Goal: Task Accomplishment & Management: Manage account settings

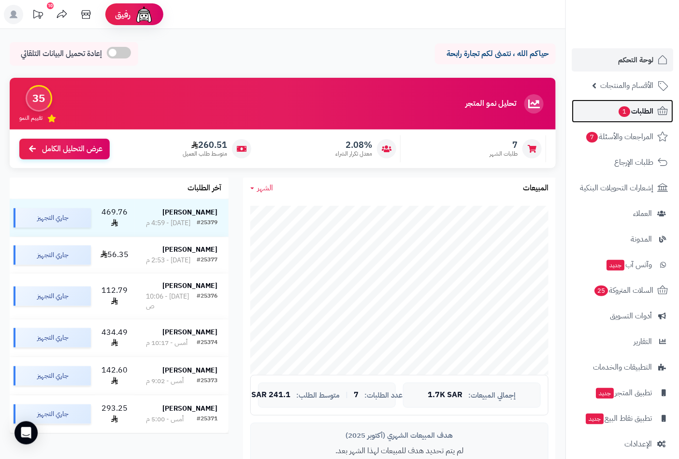
click at [629, 110] on span "1" at bounding box center [625, 111] width 12 height 11
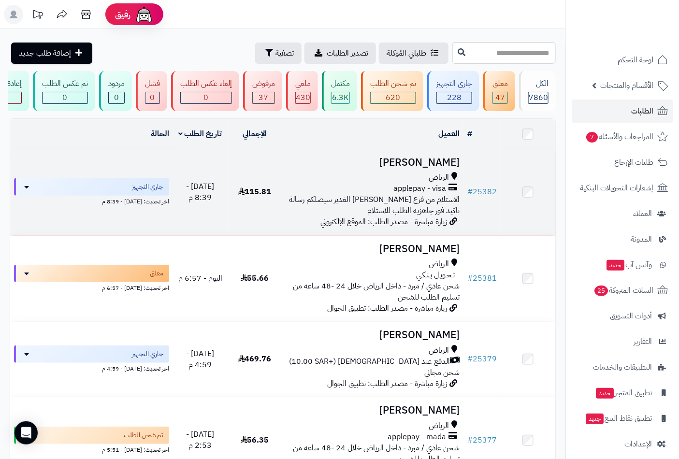
click at [422, 178] on td "مشاري العثمان الرياض applepay - visa الاستلام من فرع الرياض حي الغدير سيصلكم رس…" at bounding box center [373, 192] width 182 height 86
click at [437, 168] on h3 "مشاري العثمان" at bounding box center [373, 162] width 174 height 11
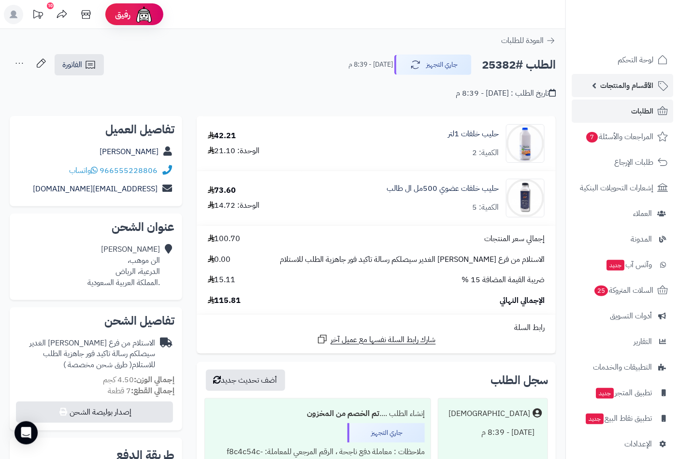
click at [624, 81] on span "الأقسام والمنتجات" at bounding box center [627, 86] width 53 height 14
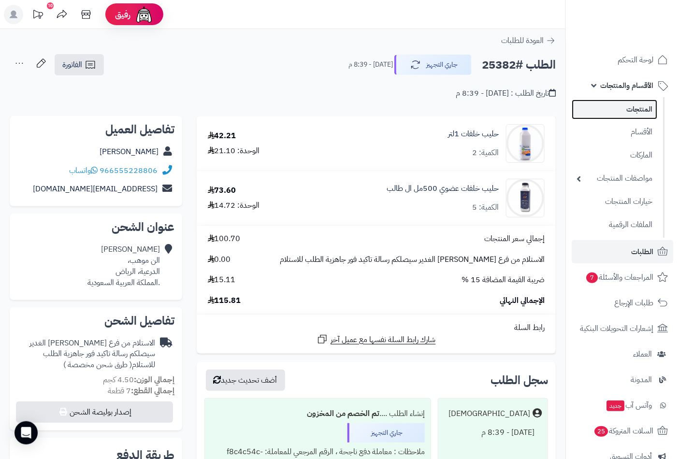
click at [632, 113] on link "المنتجات" at bounding box center [615, 110] width 86 height 20
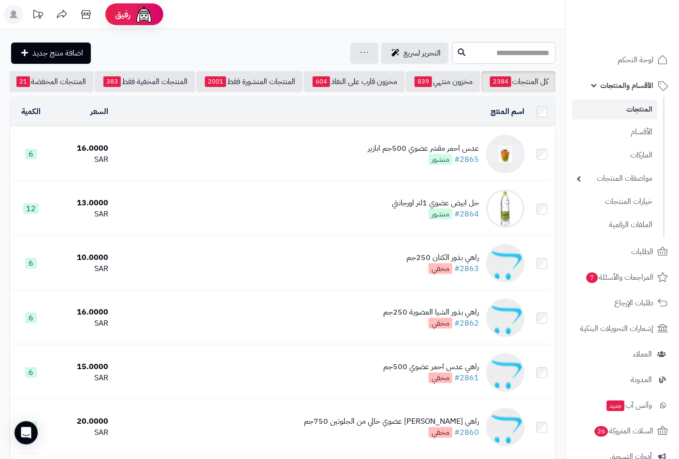
scroll to position [0, -91]
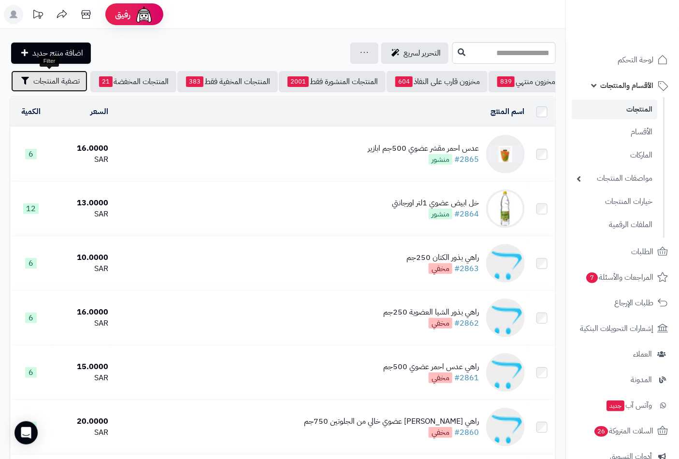
click at [57, 84] on span "تصفية المنتجات" at bounding box center [56, 81] width 46 height 12
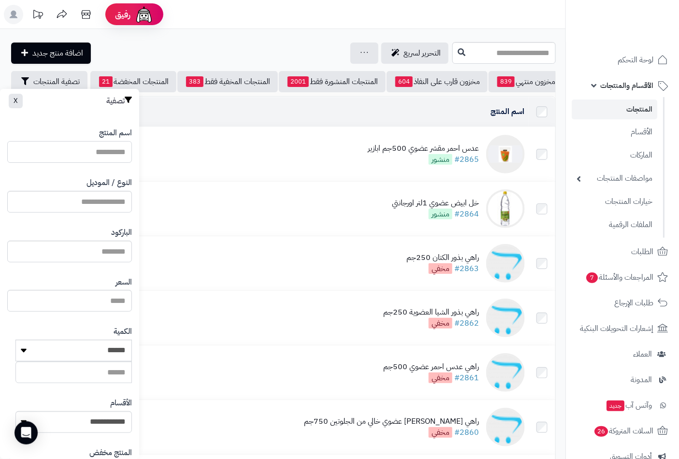
click at [85, 148] on input "اسم المنتج" at bounding box center [69, 152] width 125 height 22
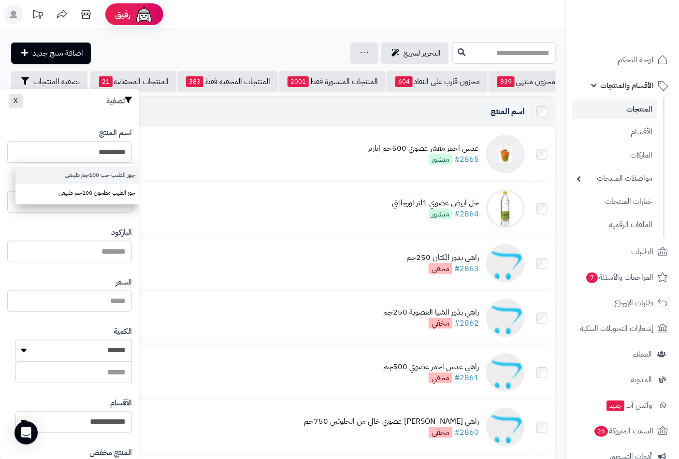
type input "*********"
click at [109, 170] on link "جوز الطيب حب 100جم طبيعي" at bounding box center [77, 175] width 124 height 18
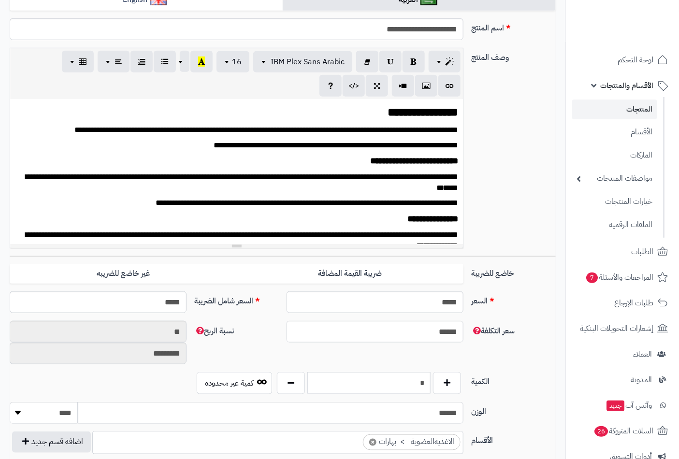
scroll to position [217, 0]
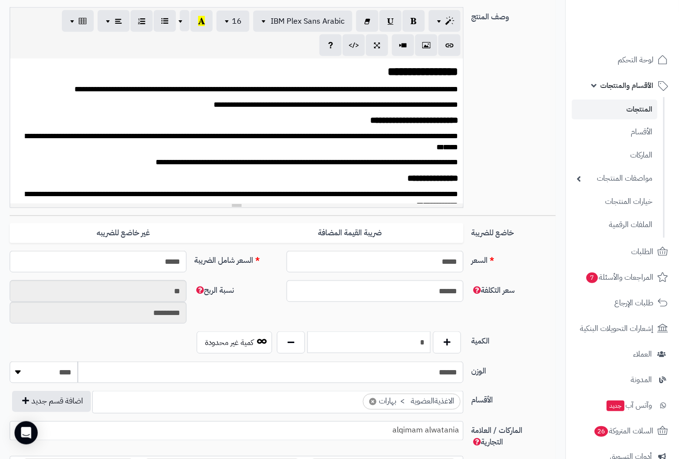
drag, startPoint x: 429, startPoint y: 341, endPoint x: 461, endPoint y: 341, distance: 31.9
click at [461, 341] on div "*" at bounding box center [369, 343] width 189 height 22
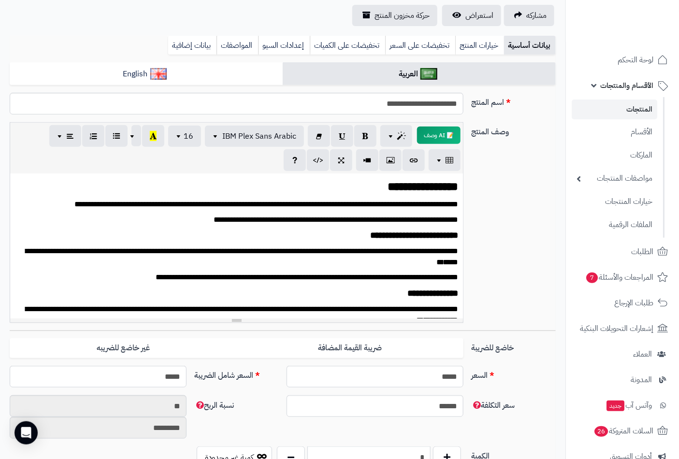
scroll to position [0, 0]
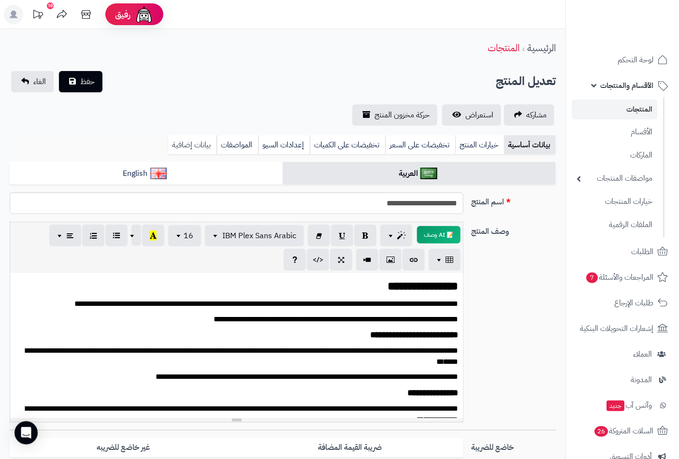
type input "*"
click at [187, 147] on link "بيانات إضافية" at bounding box center [192, 144] width 48 height 19
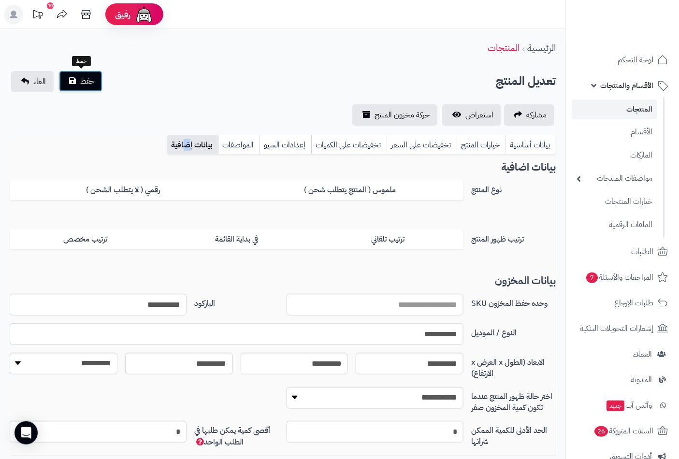
click at [82, 78] on span "حفظ" at bounding box center [87, 81] width 15 height 12
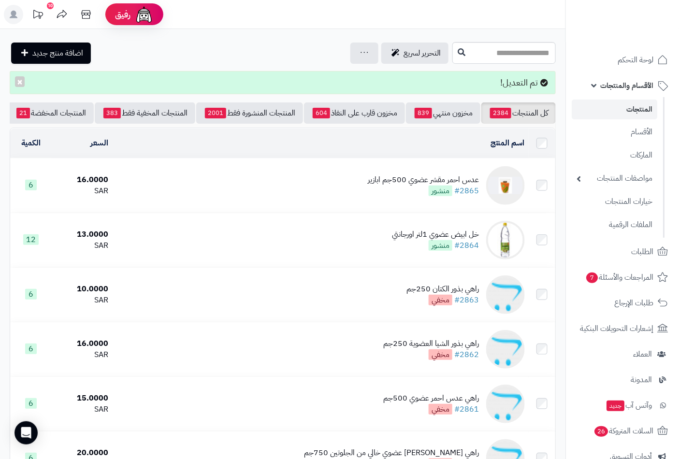
scroll to position [0, -91]
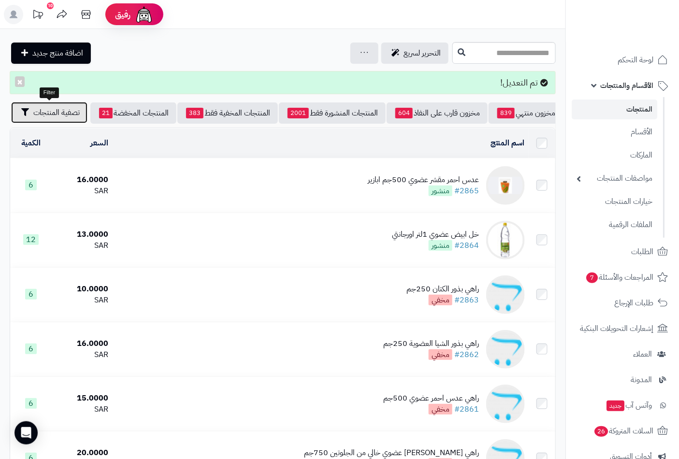
click at [48, 113] on span "تصفية المنتجات" at bounding box center [56, 113] width 46 height 12
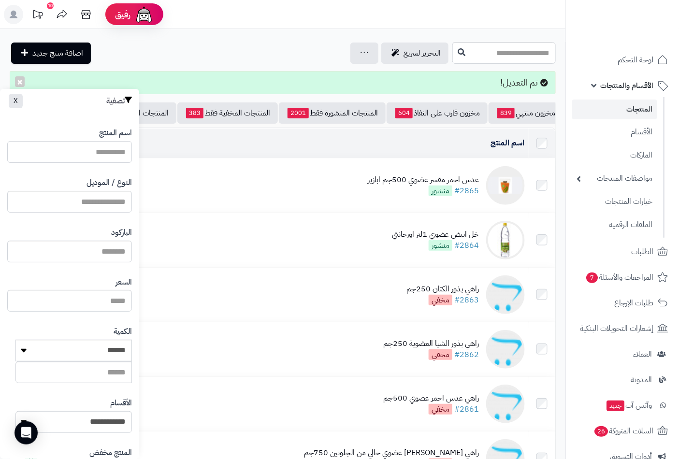
click at [109, 156] on input "اسم المنتج" at bounding box center [69, 152] width 125 height 22
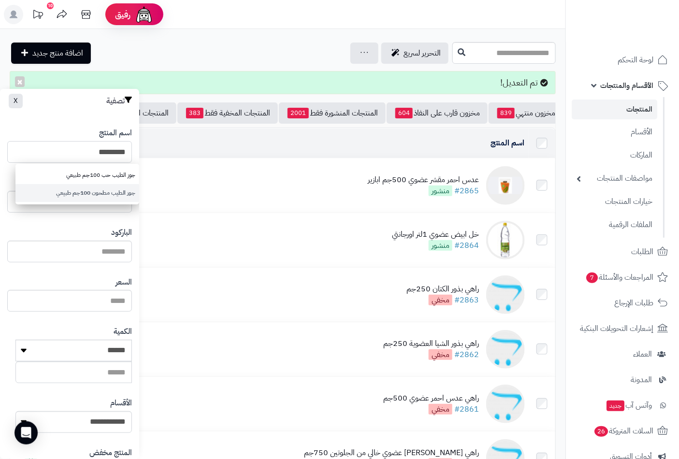
type input "*********"
click at [103, 193] on link "جوز الطيب مطحون 100جم طبيعي" at bounding box center [77, 193] width 124 height 18
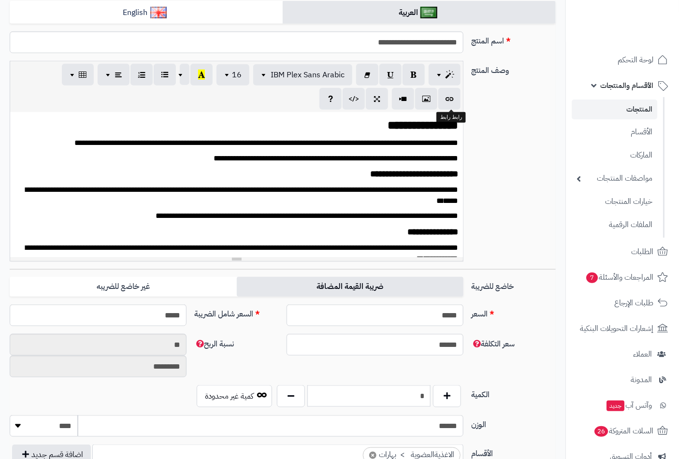
scroll to position [217, 0]
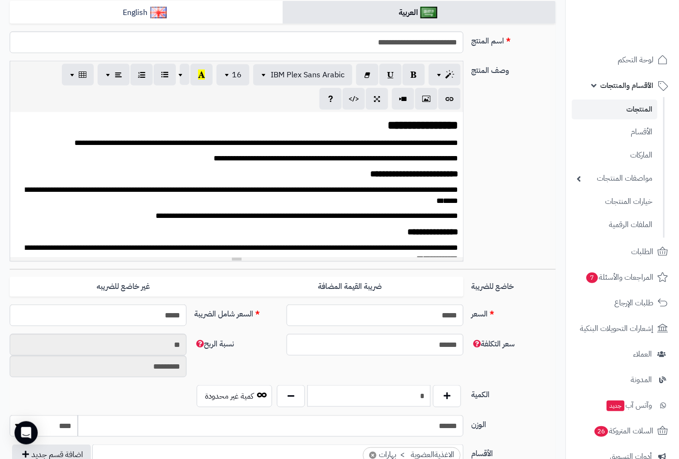
drag, startPoint x: 417, startPoint y: 397, endPoint x: 465, endPoint y: 401, distance: 47.5
click at [465, 401] on div "* كمية غير محدودة" at bounding box center [328, 396] width 277 height 22
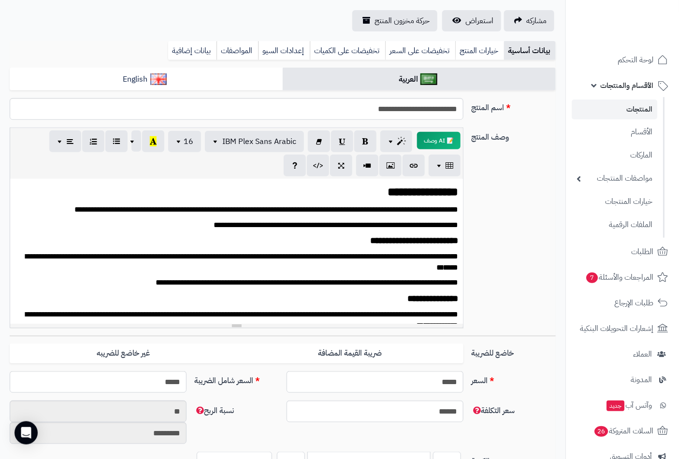
scroll to position [0, 0]
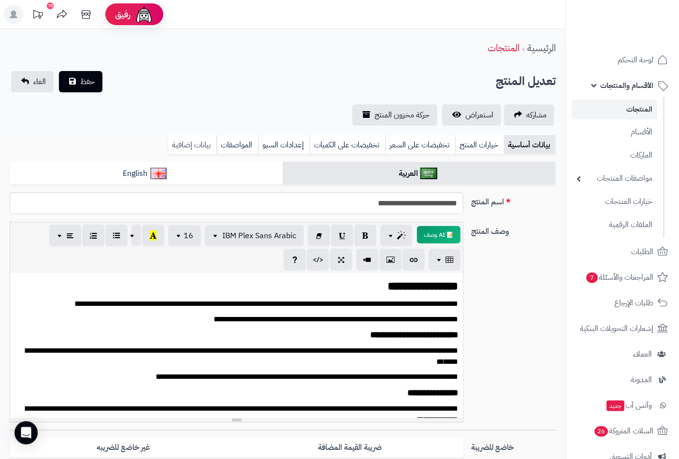
type input "**"
click at [186, 144] on link "بيانات إضافية" at bounding box center [192, 144] width 48 height 19
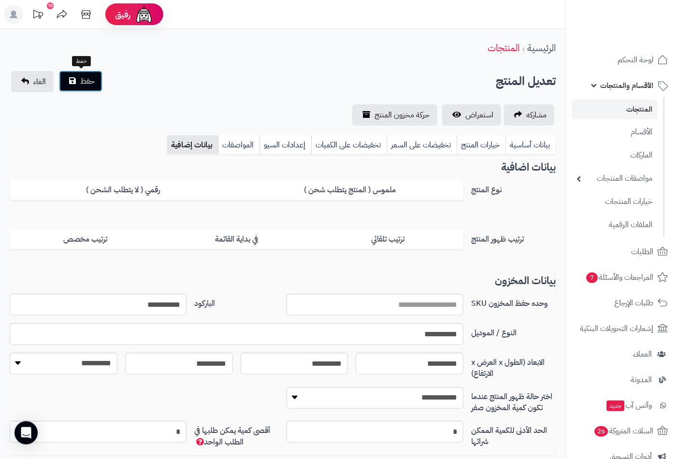
click at [86, 82] on span "حفظ" at bounding box center [87, 81] width 15 height 12
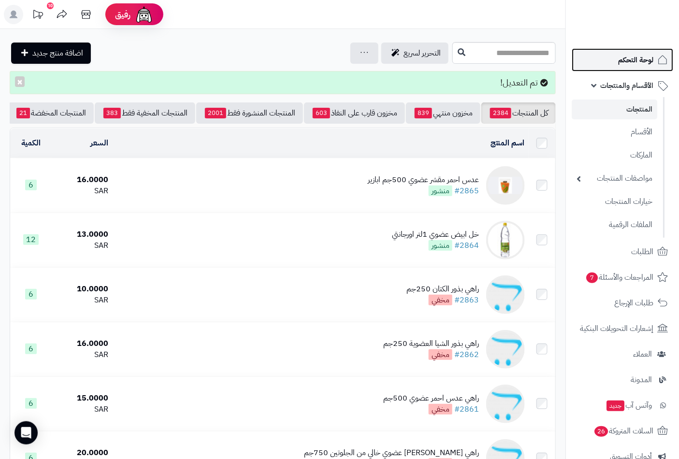
click at [627, 56] on span "لوحة التحكم" at bounding box center [635, 60] width 35 height 14
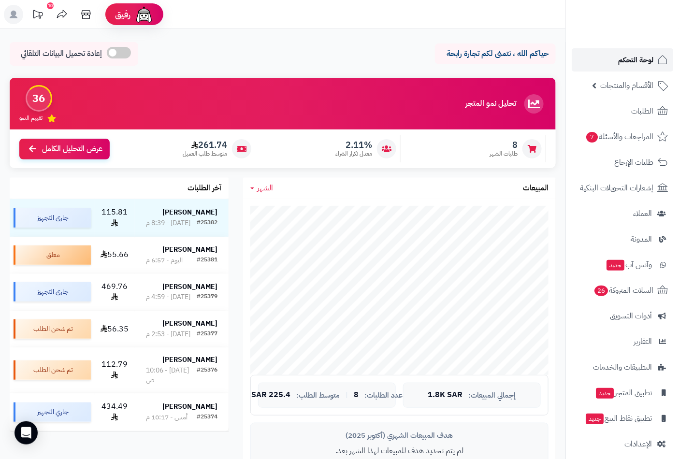
click at [638, 61] on span "لوحة التحكم" at bounding box center [635, 60] width 35 height 14
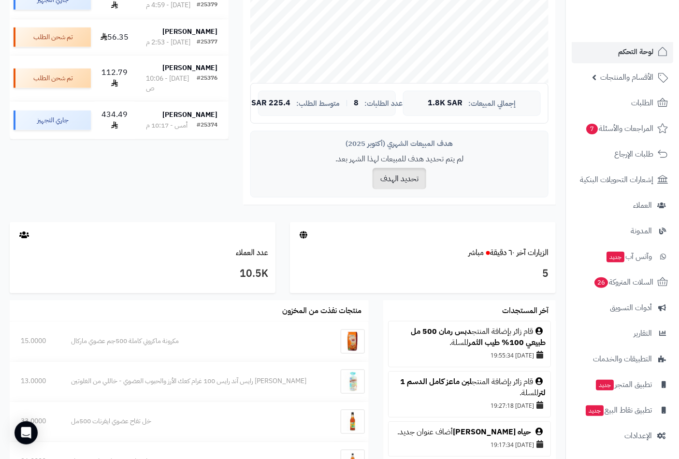
scroll to position [426, 0]
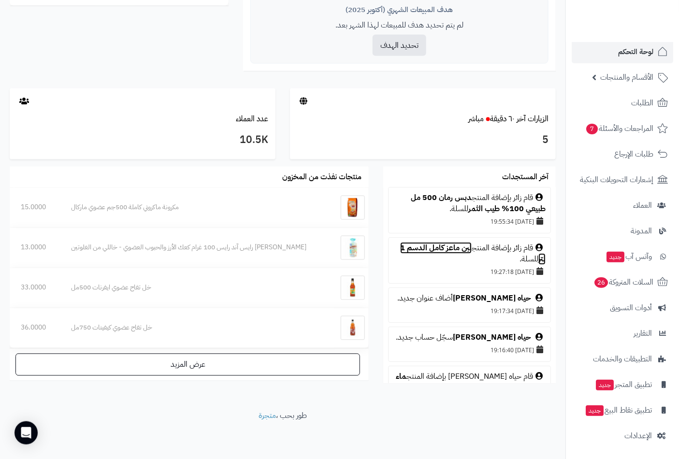
click at [441, 249] on link "لبن ماعز كامل الدسم 1 لتر" at bounding box center [473, 254] width 146 height 23
click at [637, 54] on span "لوحة التحكم" at bounding box center [635, 52] width 35 height 14
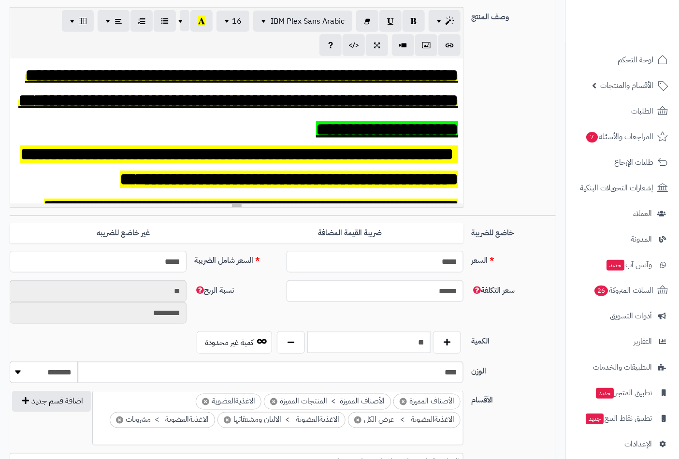
scroll to position [215, 0]
drag, startPoint x: 422, startPoint y: 339, endPoint x: 471, endPoint y: 335, distance: 50.0
click at [471, 335] on div "الكمية ** كمية غير محدودة" at bounding box center [283, 347] width 554 height 30
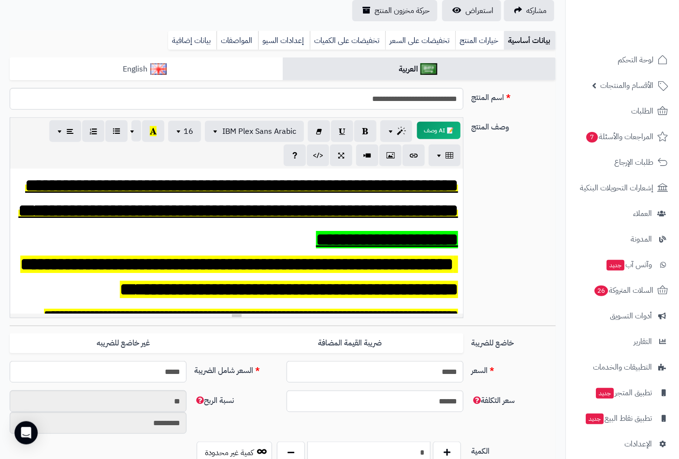
scroll to position [0, 0]
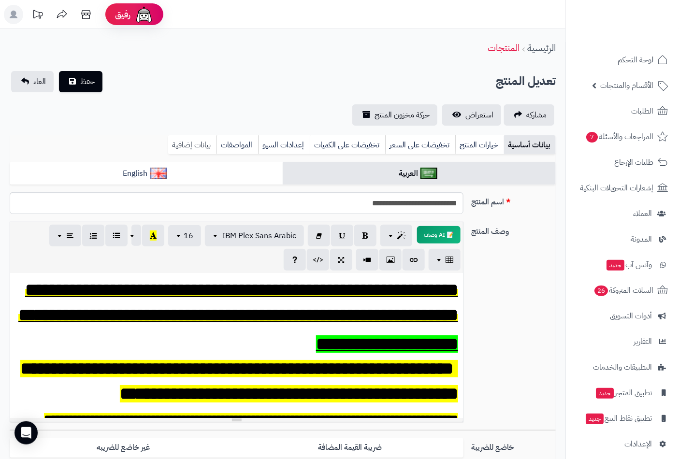
type input "*"
click at [195, 141] on link "بيانات إضافية" at bounding box center [192, 144] width 48 height 19
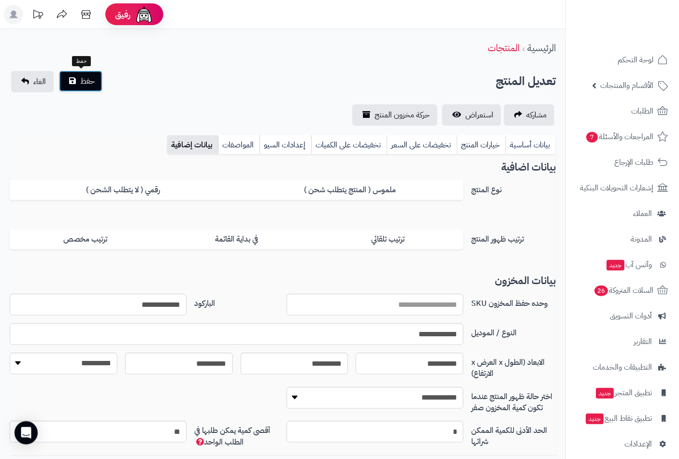
click at [82, 79] on span "حفظ" at bounding box center [87, 81] width 15 height 12
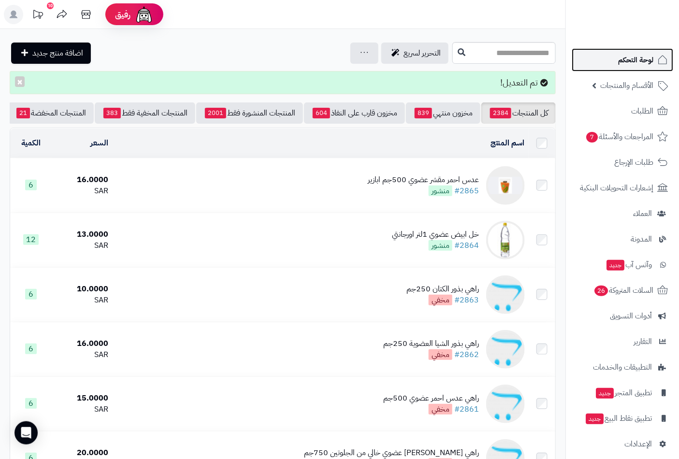
click at [630, 58] on span "لوحة التحكم" at bounding box center [635, 60] width 35 height 14
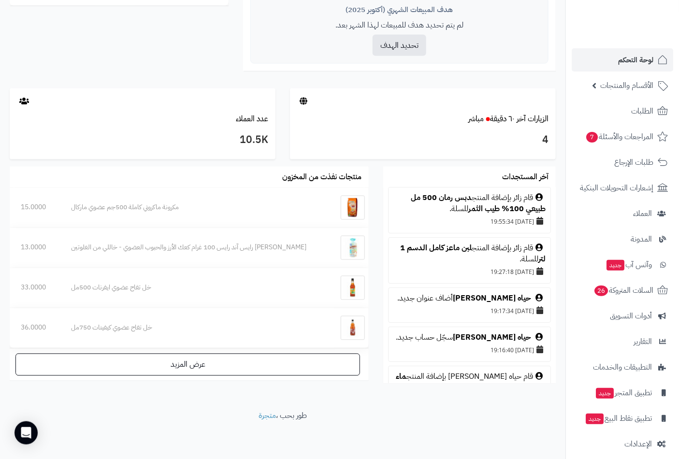
scroll to position [215, 0]
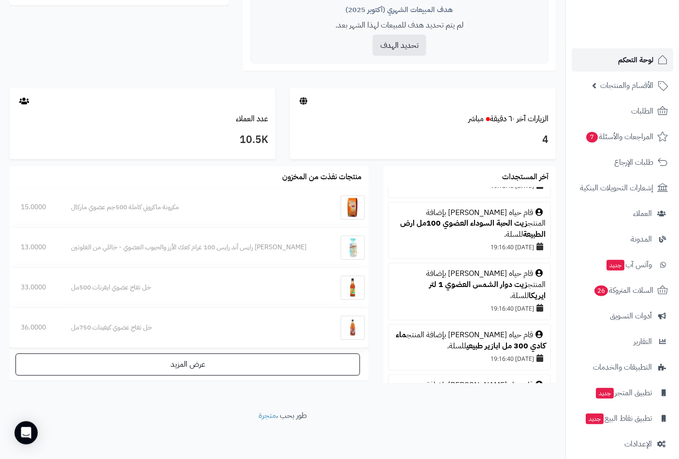
click at [634, 54] on span "لوحة التحكم" at bounding box center [635, 60] width 35 height 14
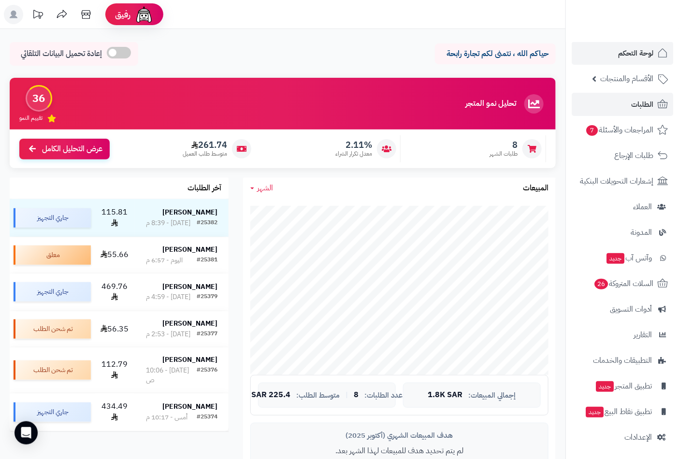
scroll to position [8, 0]
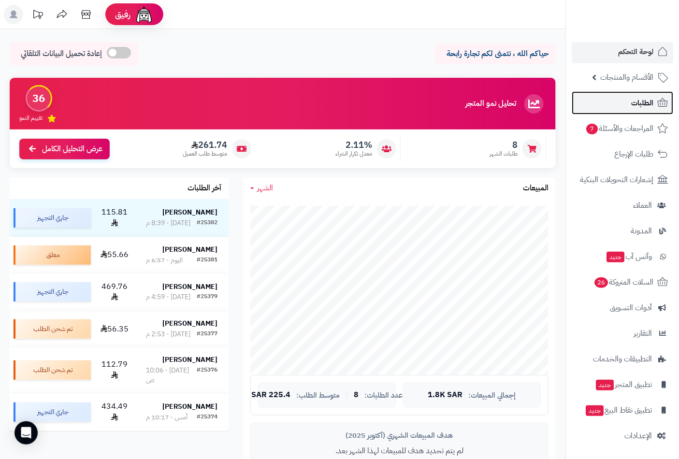
click at [644, 97] on span "الطلبات" at bounding box center [642, 103] width 22 height 14
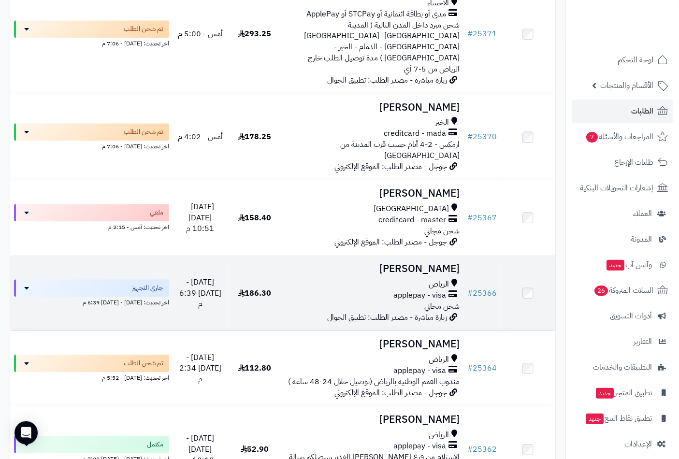
scroll to position [913, 0]
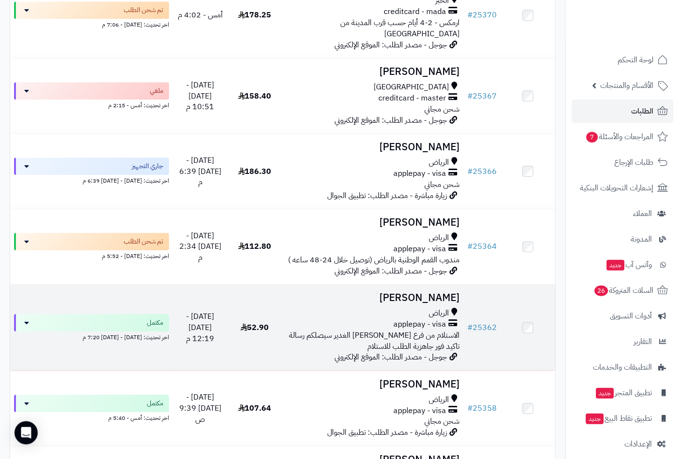
click at [410, 319] on span "applepay - visa" at bounding box center [420, 324] width 53 height 11
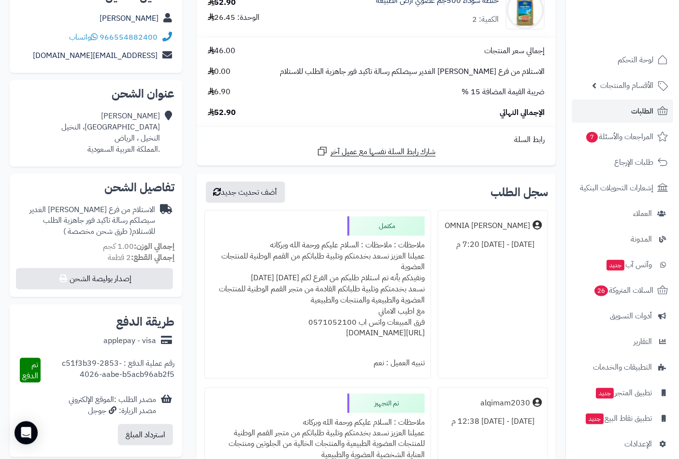
scroll to position [215, 0]
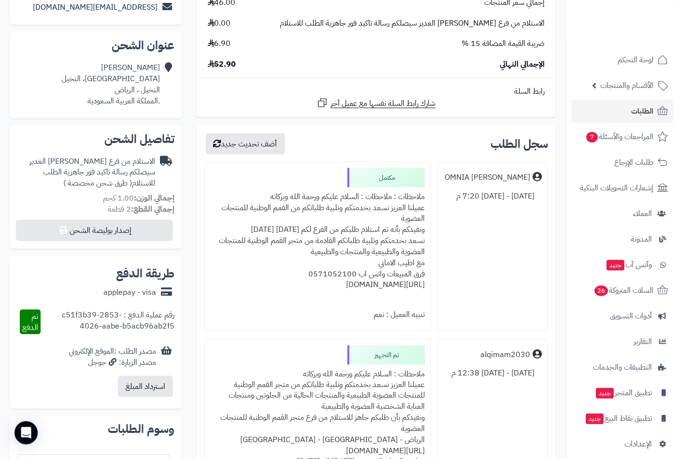
click at [354, 197] on div "ملاحظات : ملاحظات : السلام عليكم ورحمة الله وبركاته عميلنا العزيز نسعد بخدمتكم …" at bounding box center [318, 247] width 214 height 118
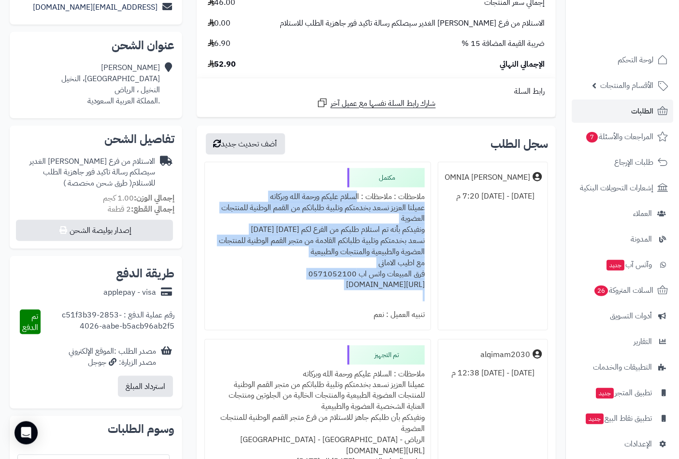
drag, startPoint x: 354, startPoint y: 197, endPoint x: 302, endPoint y: 310, distance: 125.0
click at [302, 306] on div "ملاحظات : ملاحظات : السلام عليكم ورحمة الله وبركاته عميلنا العزيز نسعد بخدمتكم …" at bounding box center [318, 247] width 214 height 118
copy div "السلام عليكم ورحمة الله وبركاته عميلنا العزيز نسعد بخدمتكم وتلبية طلباتكم من ال…"
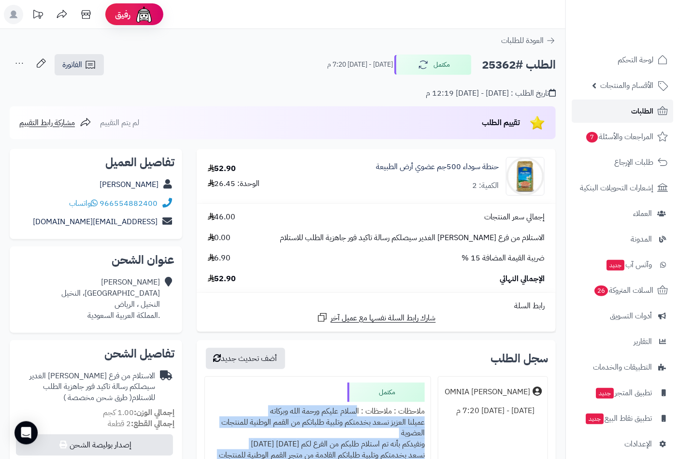
click at [644, 115] on span "الطلبات" at bounding box center [642, 111] width 22 height 14
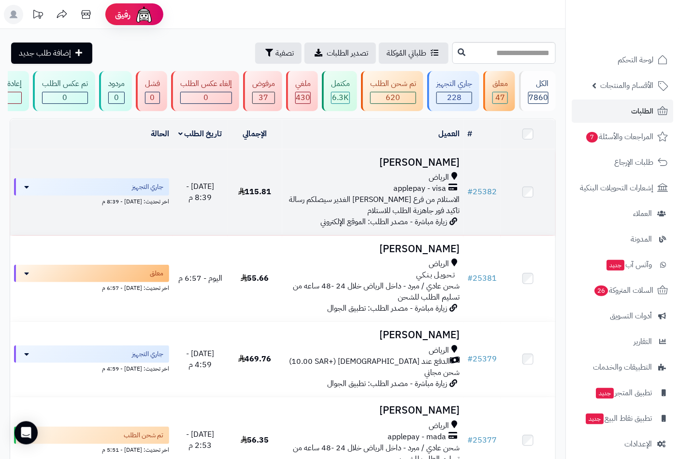
click at [410, 183] on div "الرياض" at bounding box center [373, 177] width 174 height 11
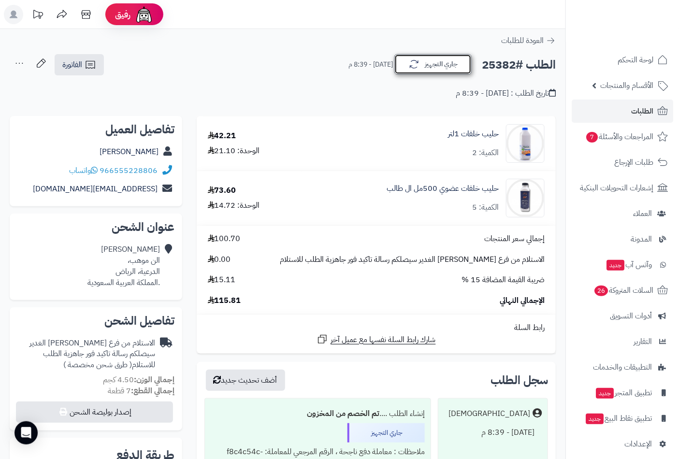
click at [447, 73] on button "جاري التجهيز" at bounding box center [433, 64] width 77 height 20
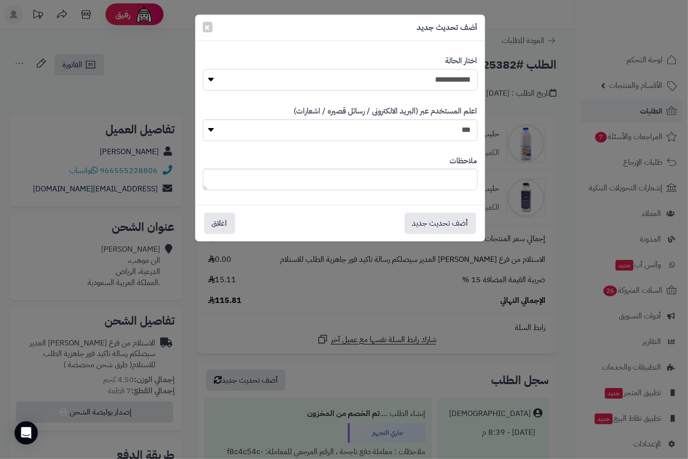
click at [465, 79] on select "**********" at bounding box center [340, 80] width 275 height 22
select select "*"
click at [203, 69] on select "**********" at bounding box center [340, 80] width 275 height 22
paste textarea "**********"
click at [423, 185] on textarea "**********" at bounding box center [340, 180] width 275 height 22
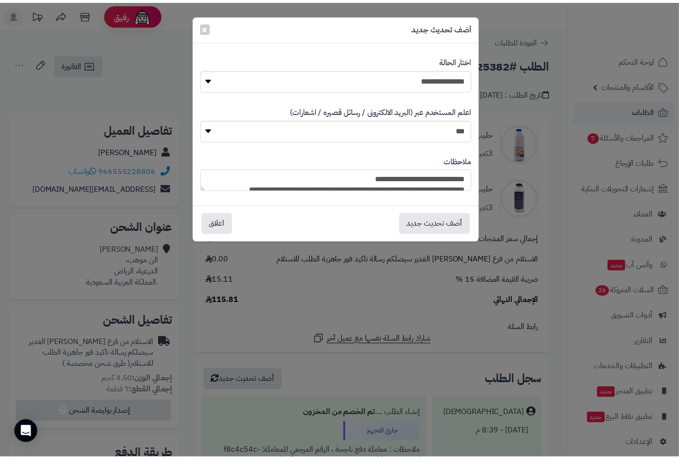
scroll to position [17, 0]
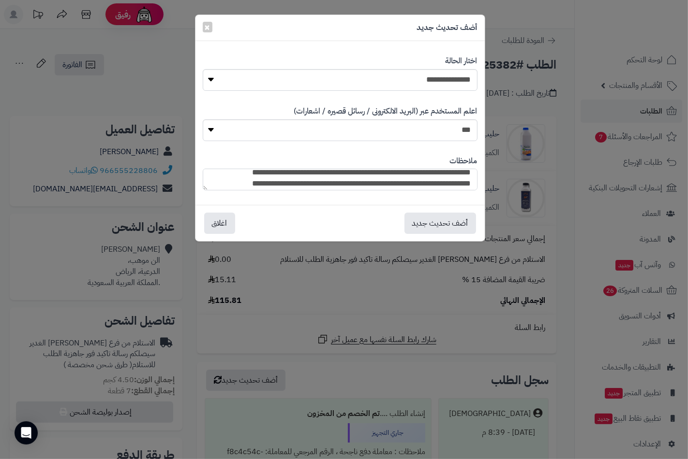
click at [347, 184] on textarea "**********" at bounding box center [340, 180] width 275 height 22
click at [301, 180] on textarea "**********" at bounding box center [340, 180] width 275 height 22
click at [257, 185] on textarea "**********" at bounding box center [340, 180] width 275 height 22
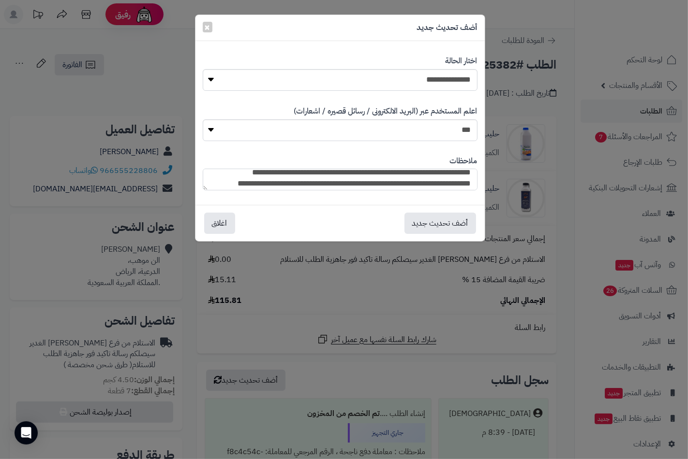
click at [241, 181] on textarea "**********" at bounding box center [340, 180] width 275 height 22
type textarea "**********"
click at [439, 231] on button "أضف تحديث جديد" at bounding box center [440, 222] width 72 height 21
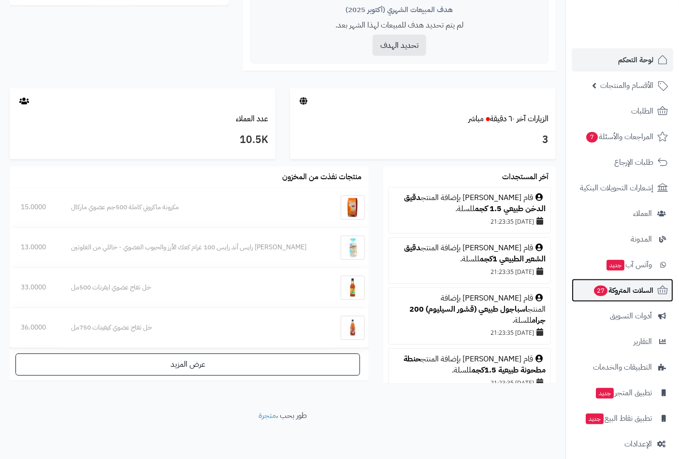
click at [613, 289] on span "السلات المتروكة 27" at bounding box center [623, 291] width 60 height 14
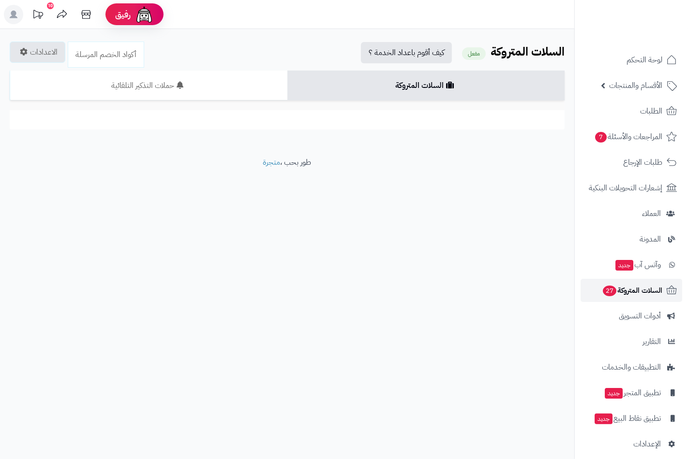
click at [614, 292] on span "27" at bounding box center [609, 291] width 14 height 11
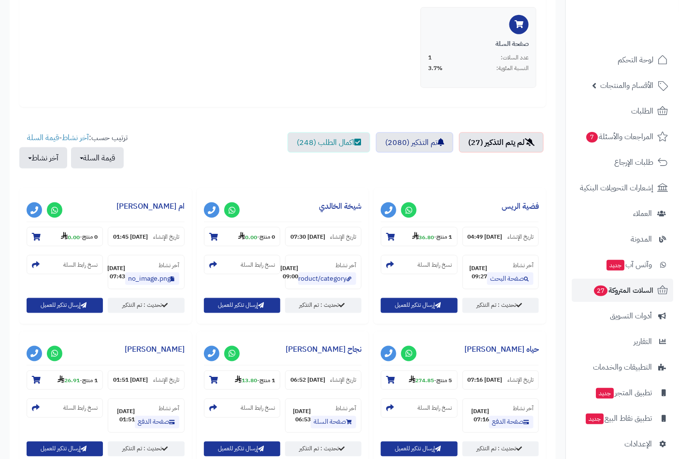
scroll to position [322, 0]
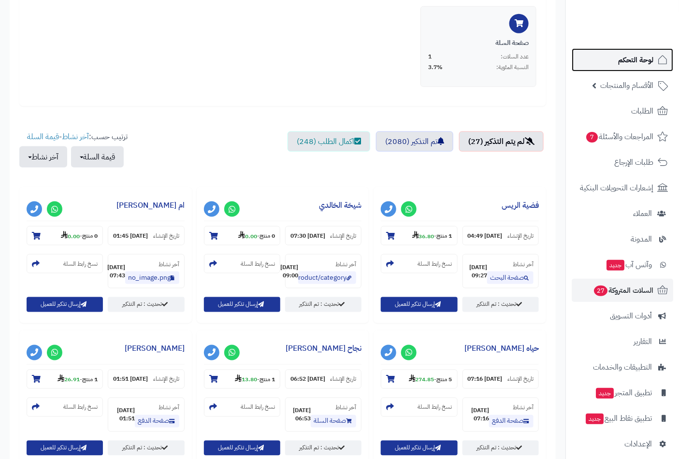
click at [638, 59] on span "لوحة التحكم" at bounding box center [635, 60] width 35 height 14
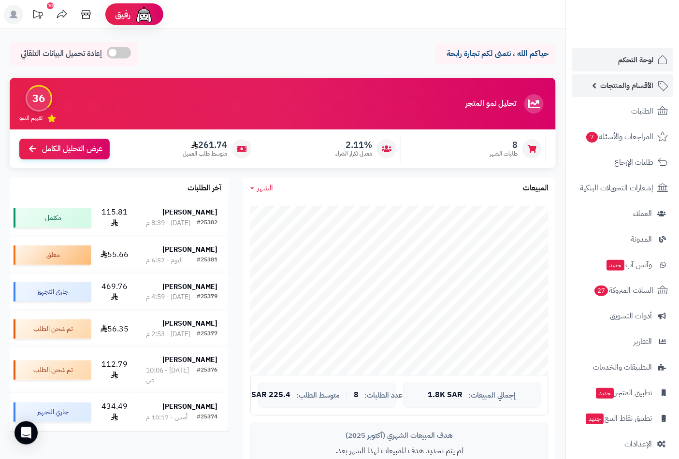
click at [615, 81] on span "الأقسام والمنتجات" at bounding box center [627, 86] width 53 height 14
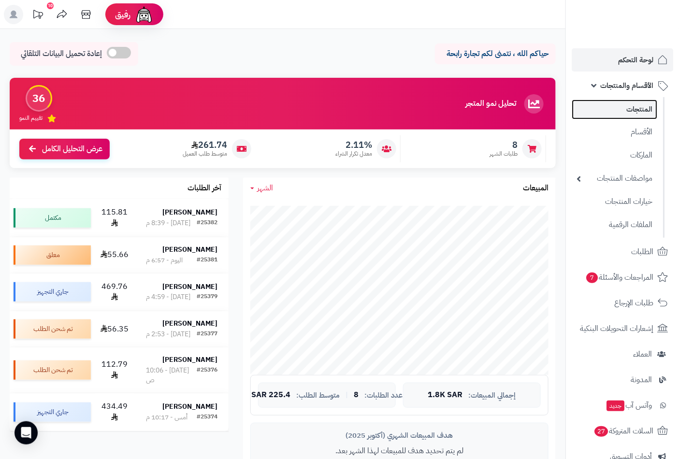
click at [634, 107] on link "المنتجات" at bounding box center [615, 110] width 86 height 20
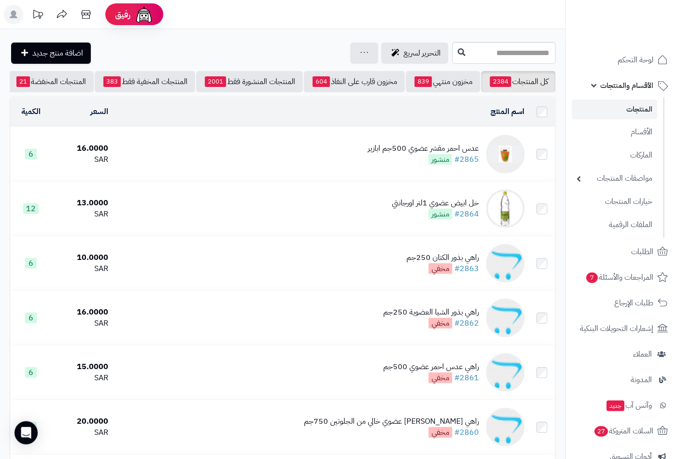
click at [641, 107] on link "المنتجات" at bounding box center [615, 110] width 86 height 20
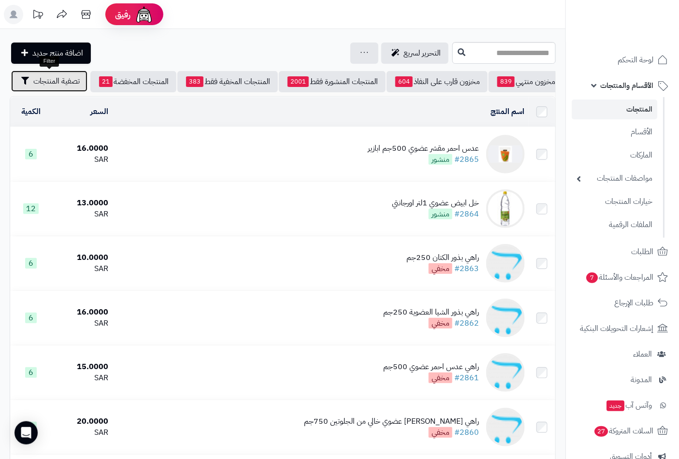
click at [45, 81] on span "تصفية المنتجات" at bounding box center [56, 81] width 46 height 12
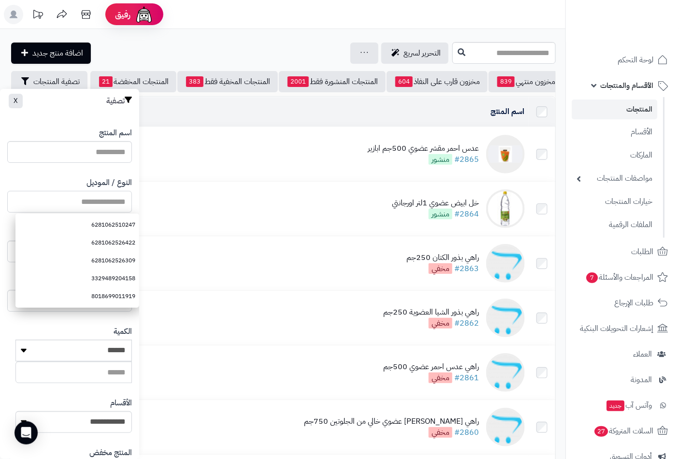
paste input "**********"
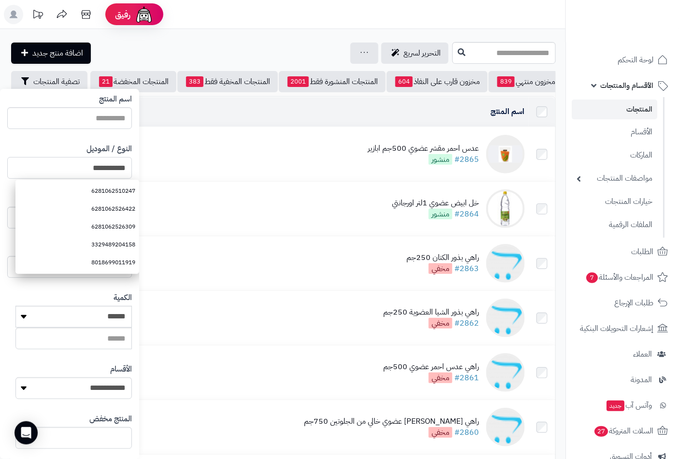
scroll to position [132, 0]
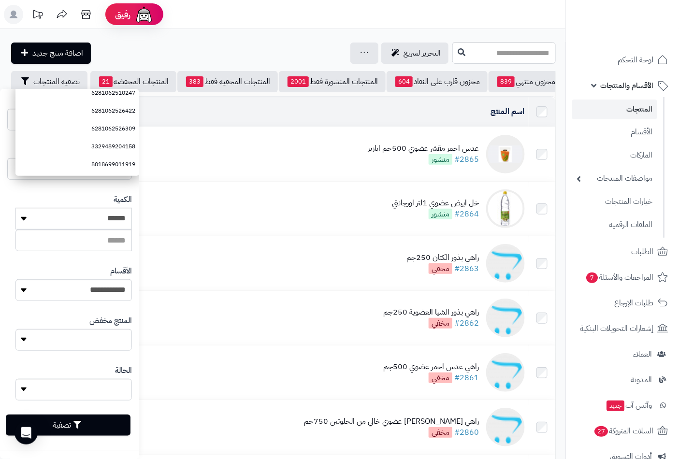
type input "**********"
click at [68, 425] on button "تصفية" at bounding box center [68, 425] width 125 height 21
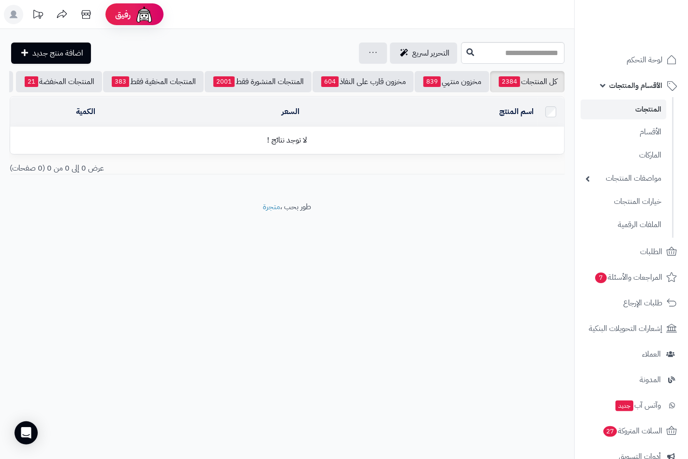
scroll to position [0, -83]
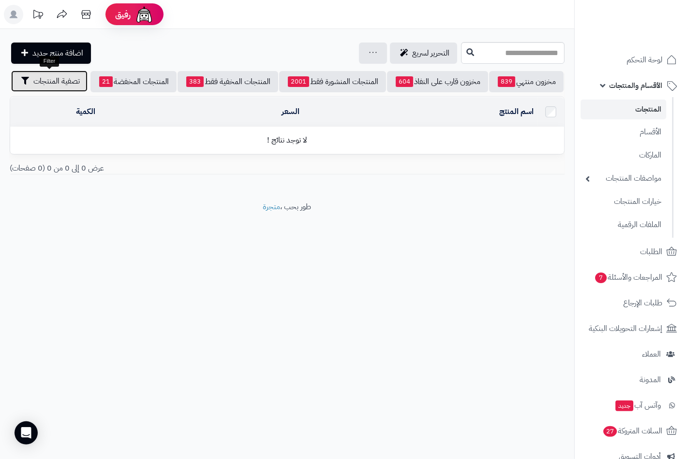
click at [68, 79] on span "تصفية المنتجات" at bounding box center [56, 81] width 46 height 12
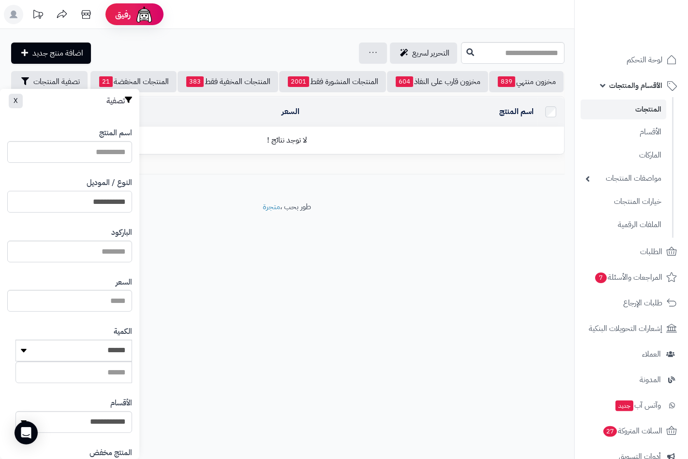
click at [99, 201] on input "**********" at bounding box center [69, 202] width 125 height 22
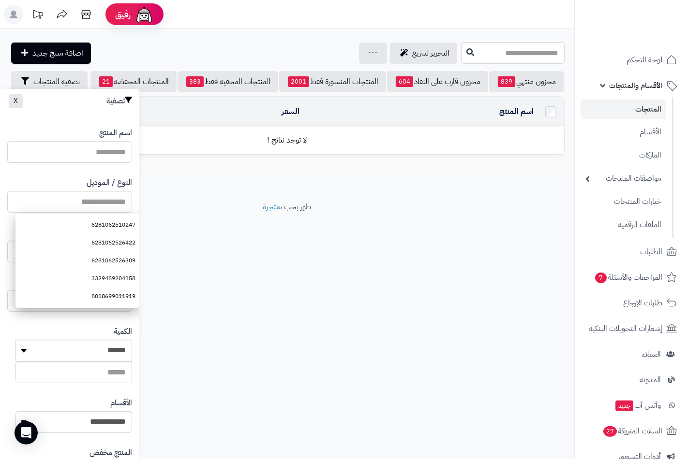
click at [113, 147] on input "اسم المنتج" at bounding box center [69, 152] width 125 height 22
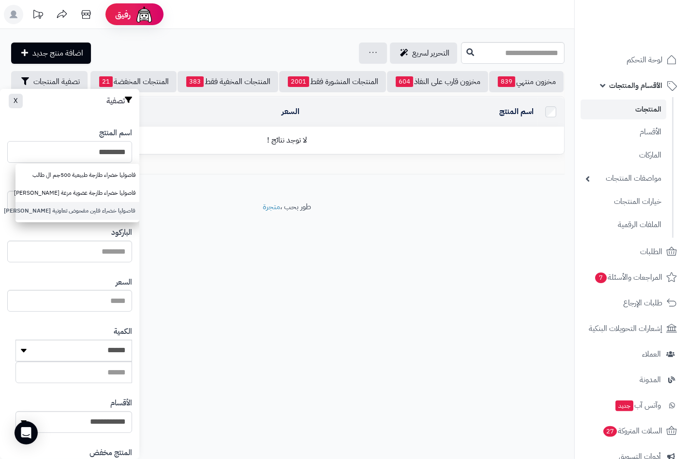
type input "*********"
click at [74, 208] on link "فاصوليا خضراء فلين مفحوض تعاونية الباطين" at bounding box center [77, 211] width 124 height 18
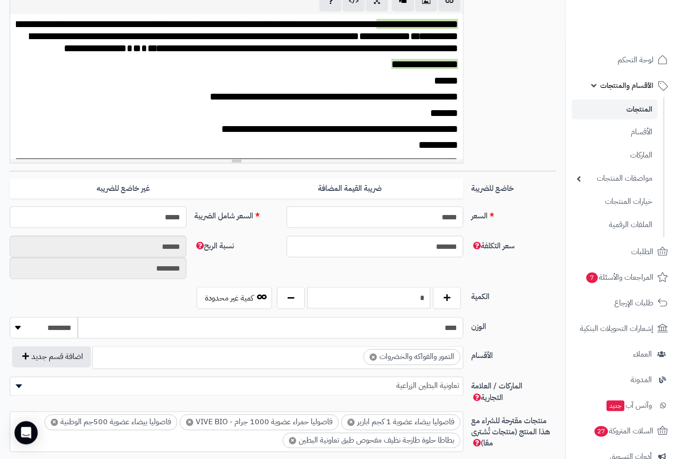
scroll to position [268, 0]
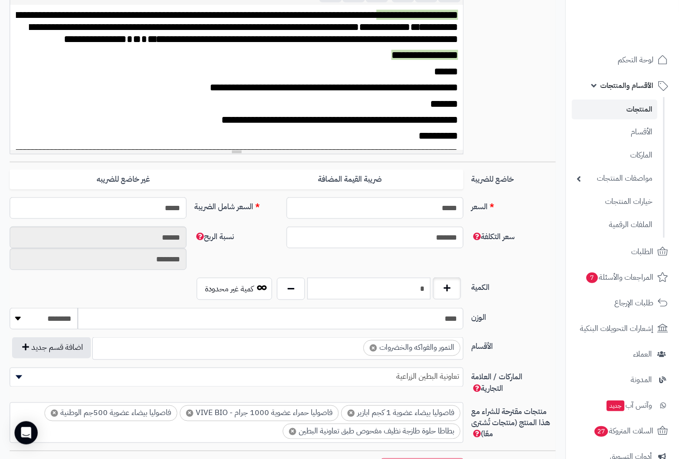
drag, startPoint x: 419, startPoint y: 288, endPoint x: 458, endPoint y: 288, distance: 38.7
click at [458, 288] on div "*" at bounding box center [369, 289] width 189 height 22
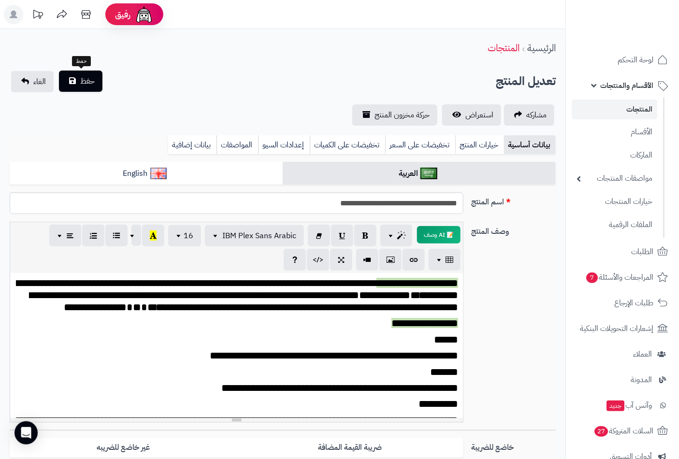
type input "*"
click at [90, 79] on span "حفظ" at bounding box center [87, 81] width 15 height 12
